Goal: Transaction & Acquisition: Purchase product/service

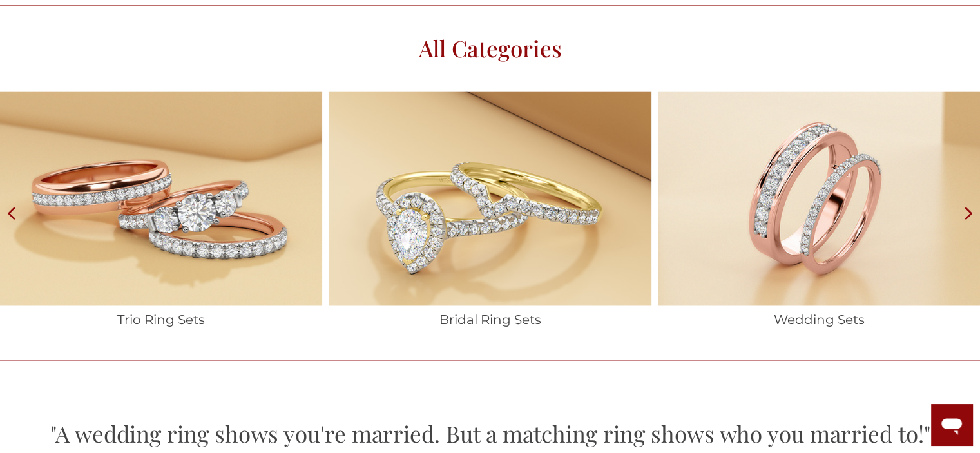
click at [961, 214] on icon at bounding box center [969, 212] width 23 height 243
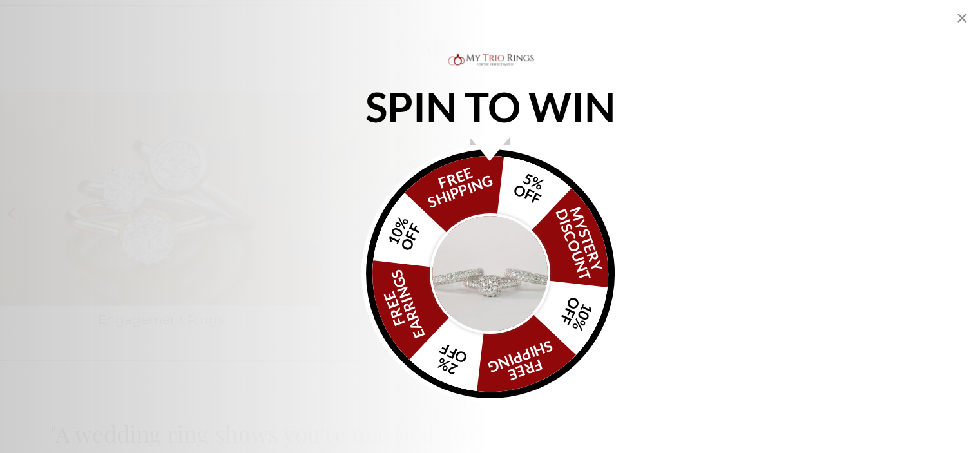
click at [956, 23] on icon "Close popup" at bounding box center [961, 17] width 15 height 15
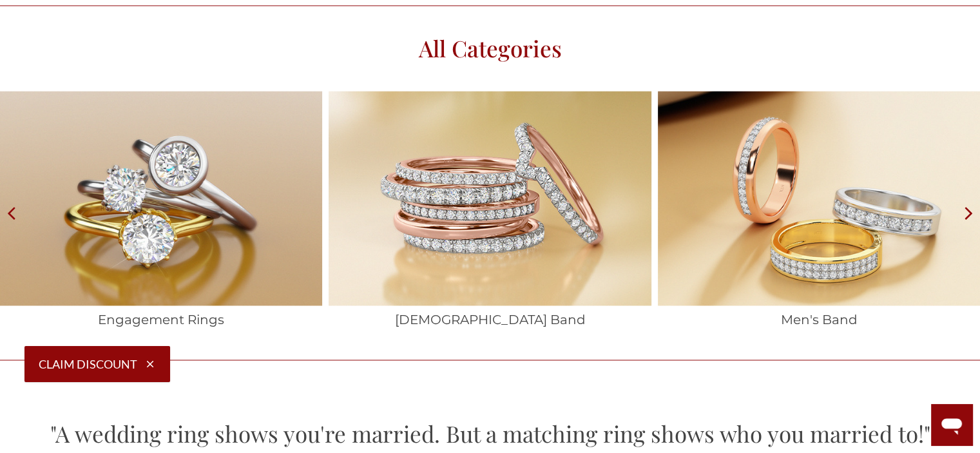
click at [182, 299] on img at bounding box center [161, 198] width 322 height 215
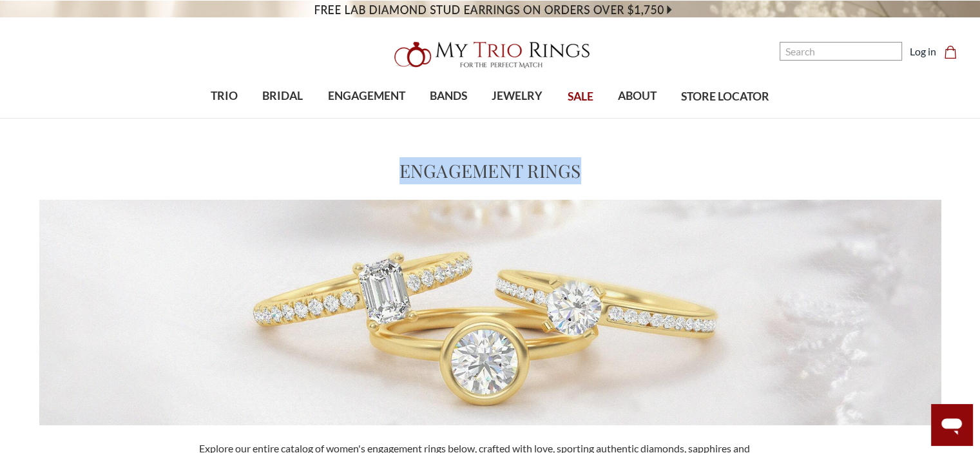
drag, startPoint x: 976, startPoint y: 76, endPoint x: 972, endPoint y: 128, distance: 52.4
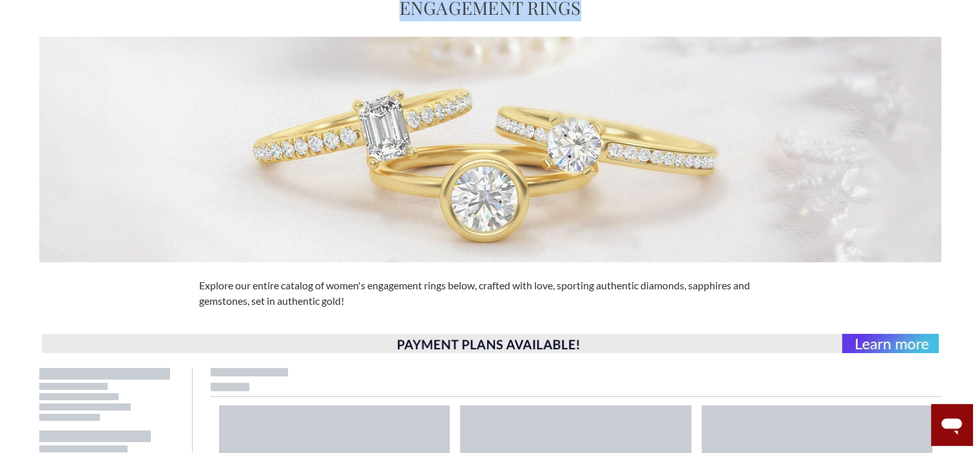
scroll to position [177, 0]
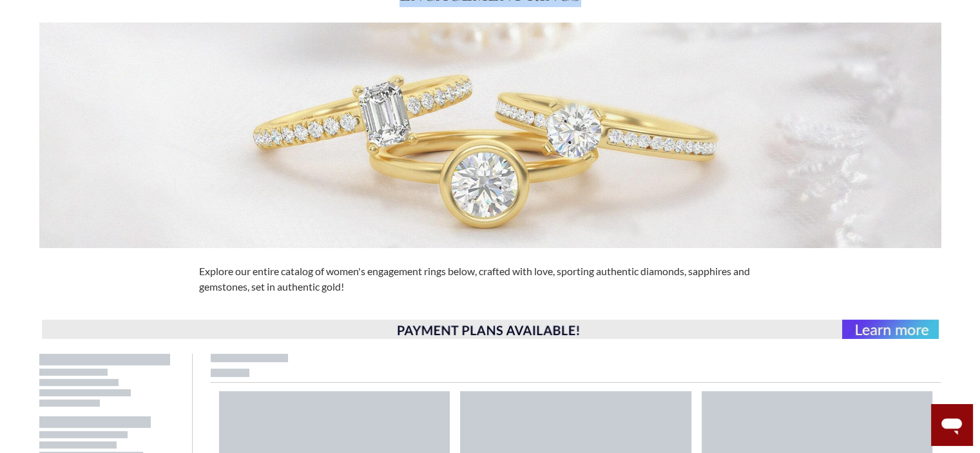
drag, startPoint x: 985, startPoint y: 77, endPoint x: 985, endPoint y: -58, distance: 134.7
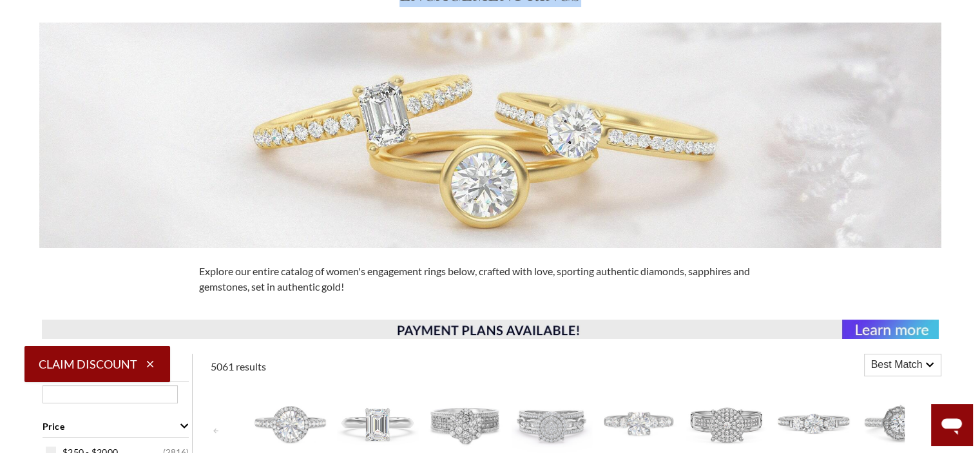
scroll to position [314, 0]
